Goal: Task Accomplishment & Management: Manage account settings

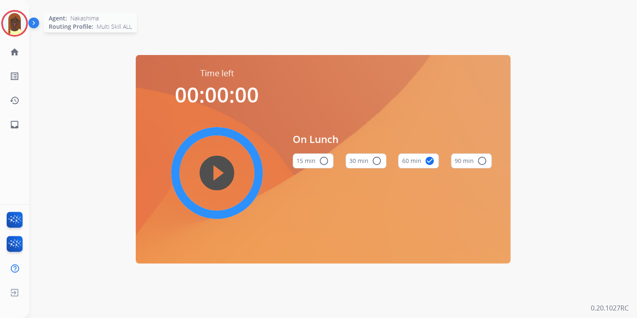
click at [10, 26] on img at bounding box center [14, 23] width 23 height 23
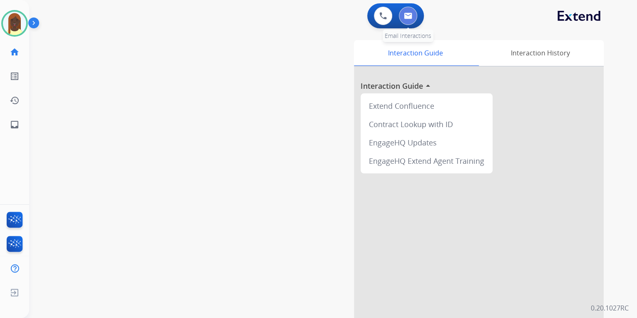
click at [410, 17] on img at bounding box center [408, 15] width 8 height 7
select select "**********"
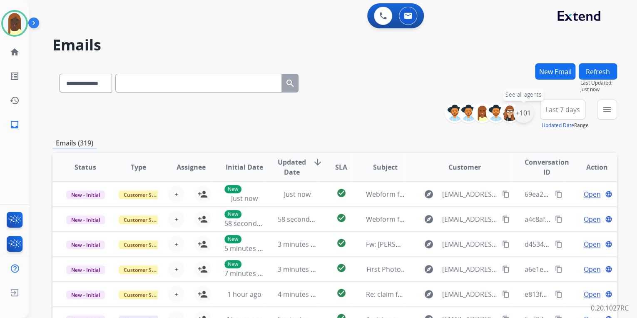
click at [527, 120] on div "+101" at bounding box center [524, 113] width 20 height 20
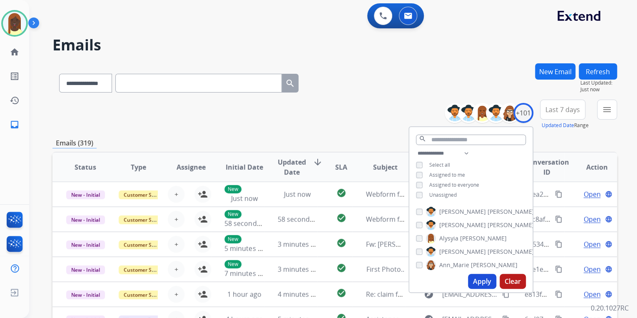
click at [482, 279] on button "Apply" at bounding box center [482, 281] width 28 height 15
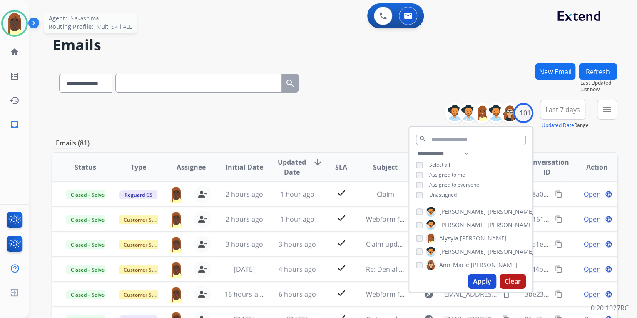
click at [15, 31] on img at bounding box center [14, 23] width 23 height 23
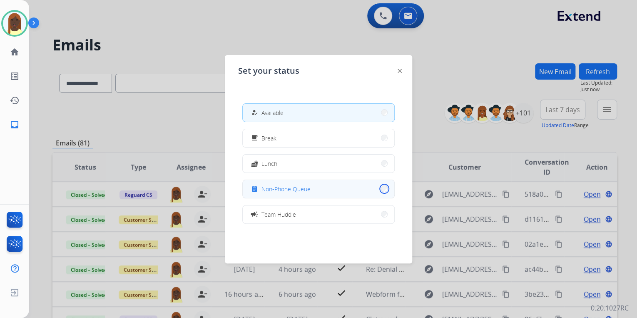
click at [379, 190] on button "assignment Non-Phone Queue" at bounding box center [319, 189] width 152 height 18
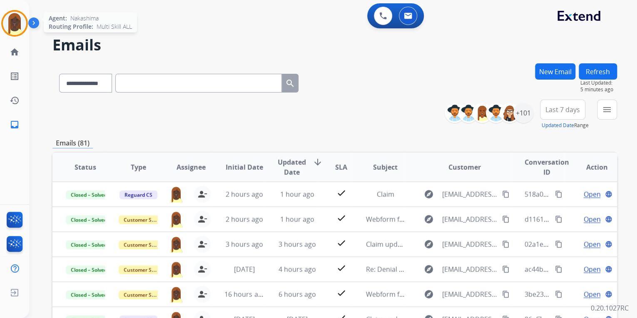
click at [14, 28] on img at bounding box center [14, 23] width 23 height 23
